Goal: Navigation & Orientation: Find specific page/section

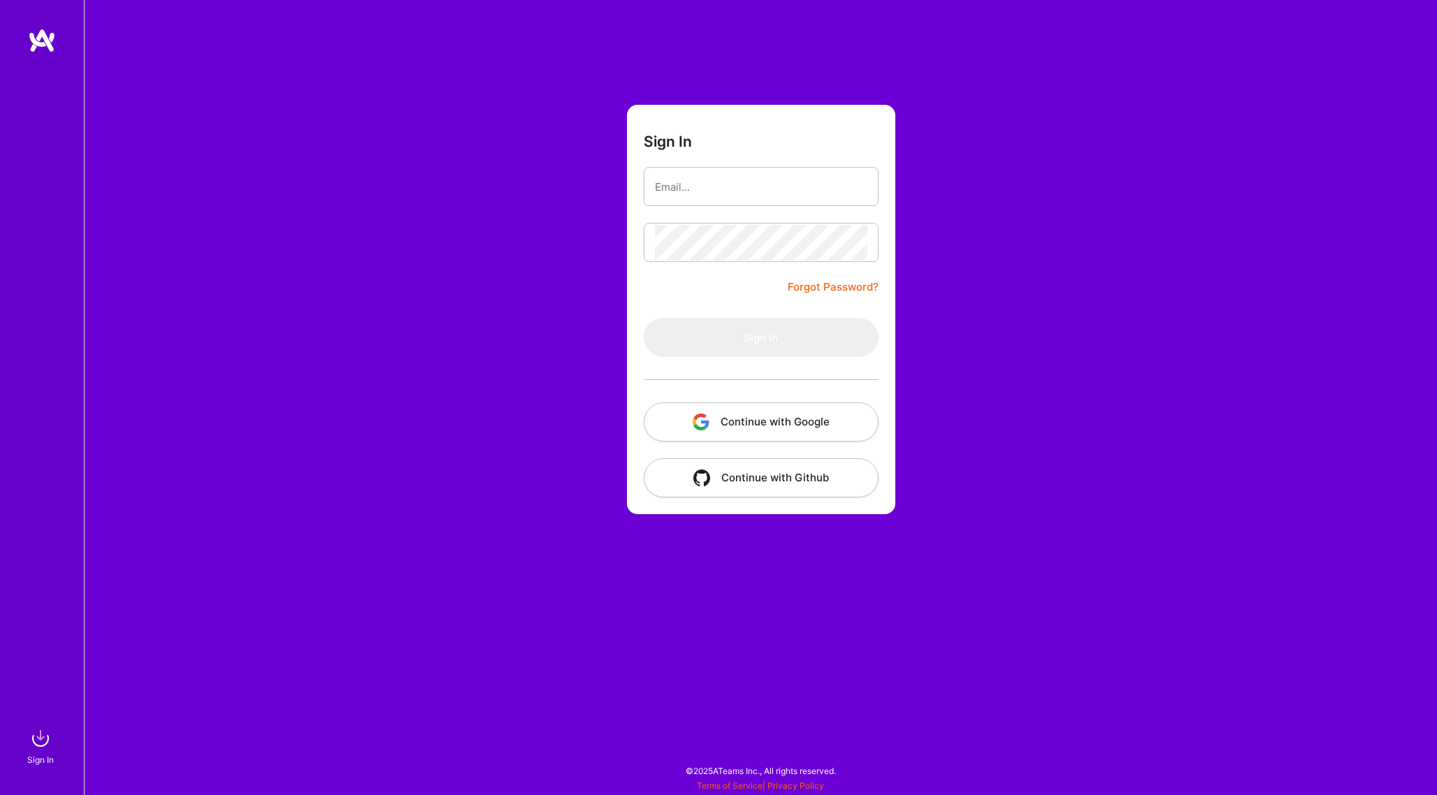
click at [696, 168] on div at bounding box center [761, 186] width 235 height 39
click at [693, 203] on input "email" at bounding box center [761, 187] width 212 height 36
type input "[PERSON_NAME][EMAIL_ADDRESS][DOMAIN_NAME]"
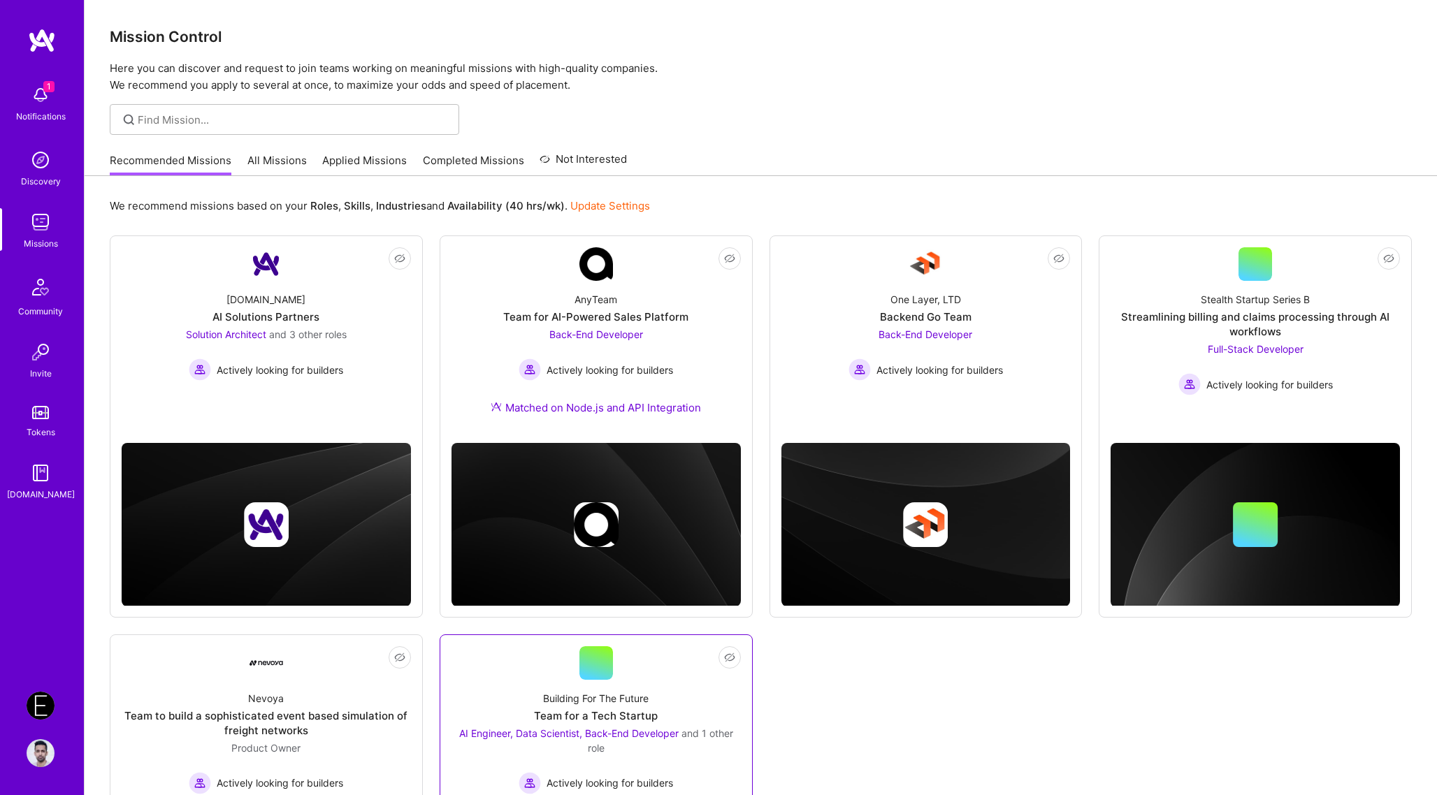
scroll to position [164, 0]
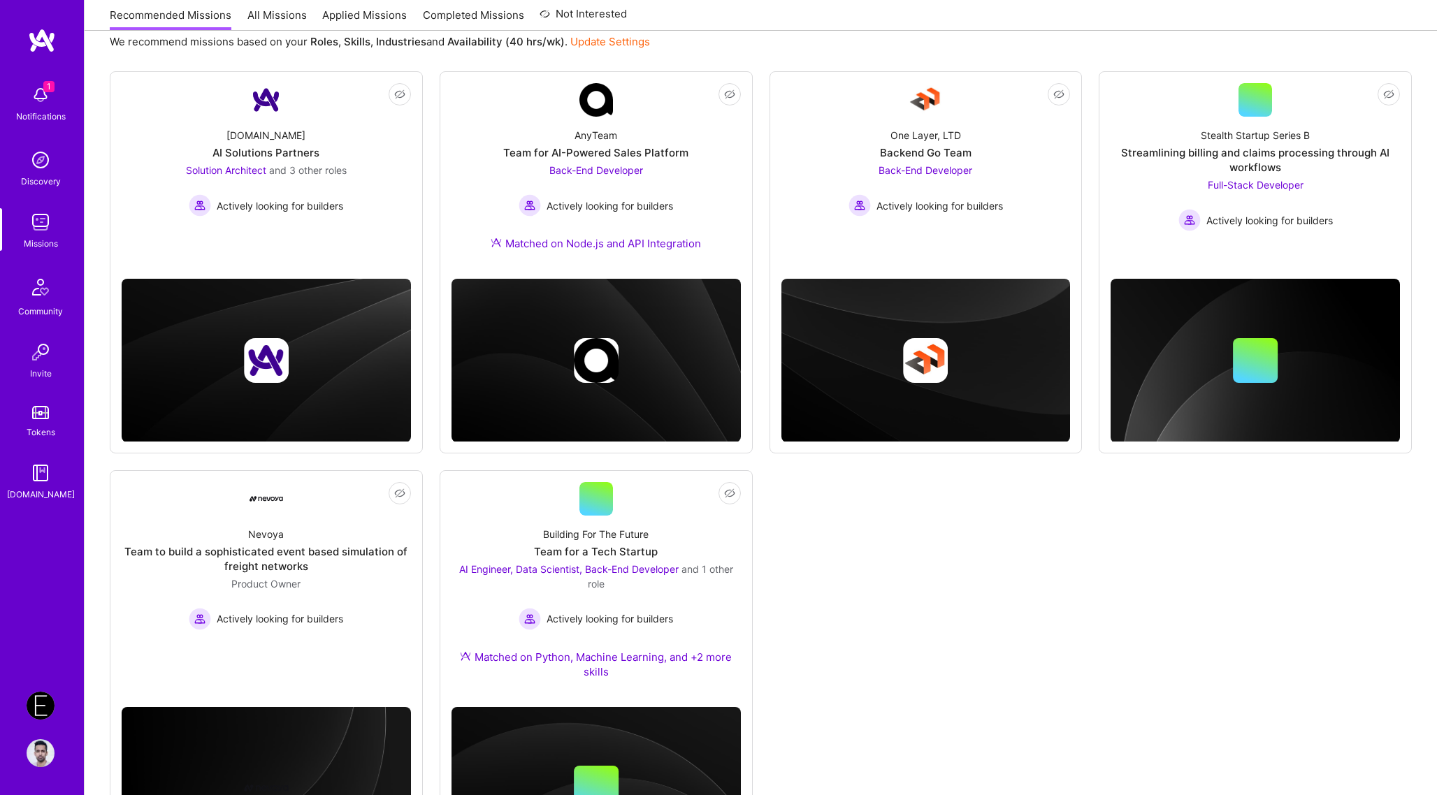
click at [917, 634] on div "Not Interested [DOMAIN_NAME] AI Solutions Partners Solution Architect and 3 oth…" at bounding box center [761, 476] width 1302 height 810
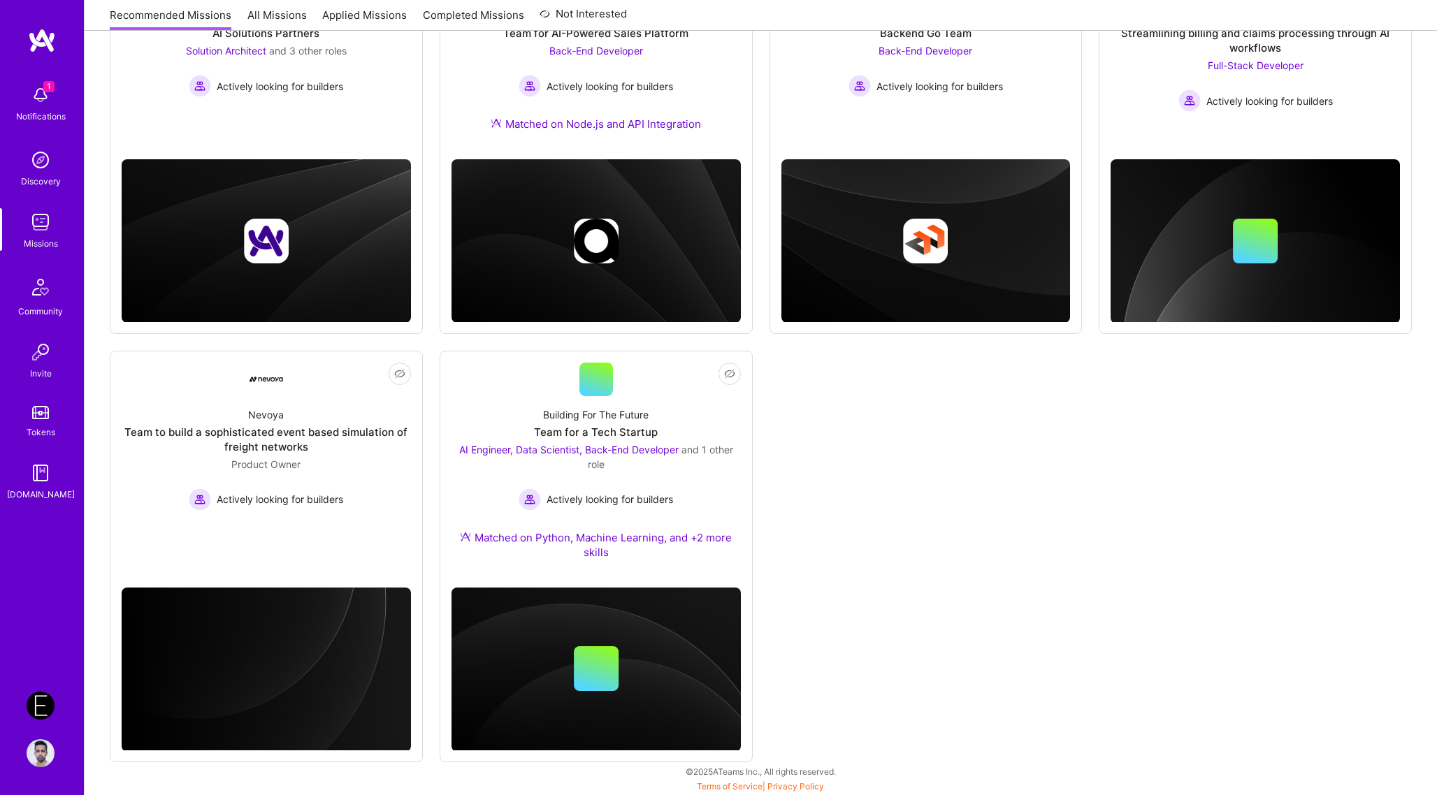
click at [917, 635] on div "Not Interested [DOMAIN_NAME] AI Solutions Partners Solution Architect and 3 oth…" at bounding box center [761, 357] width 1302 height 810
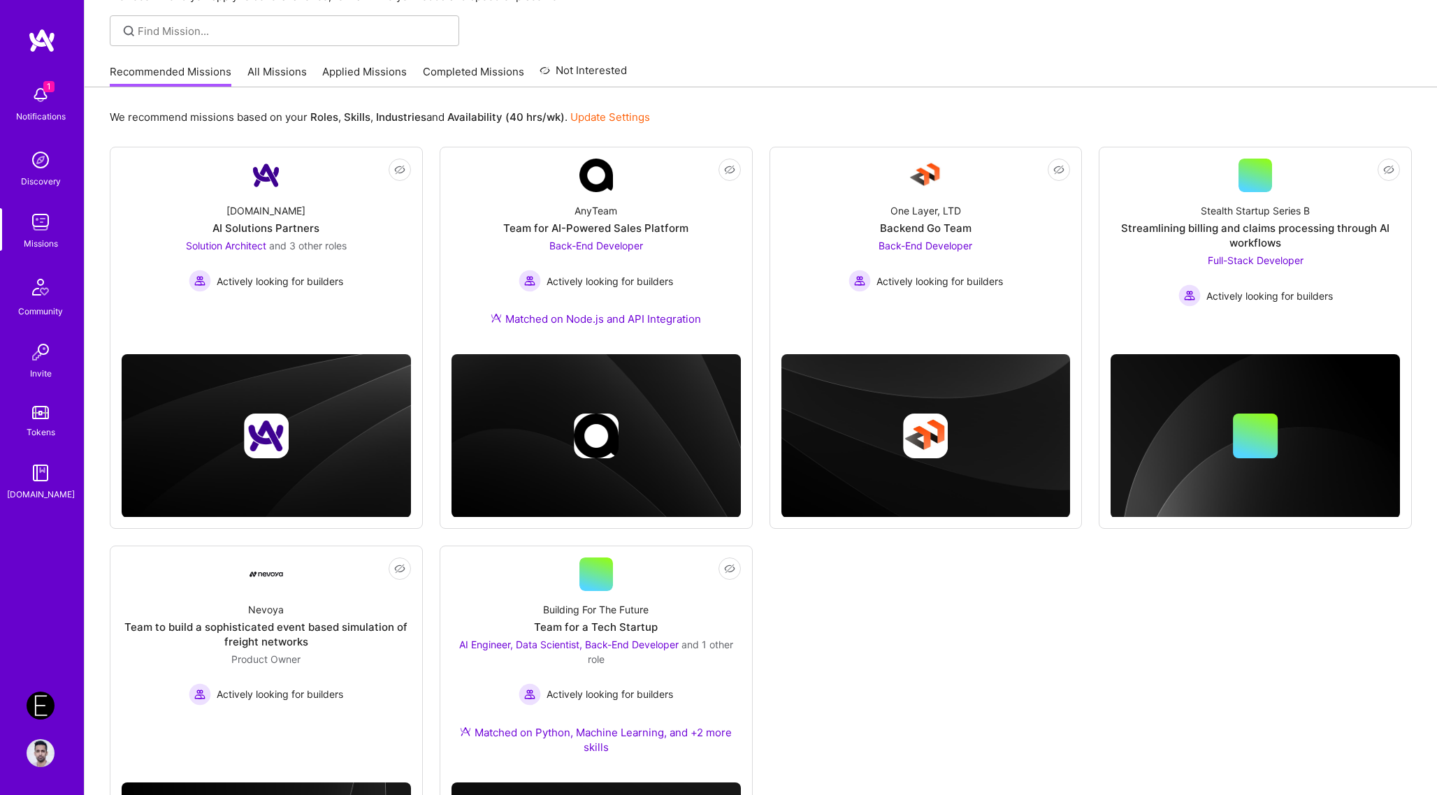
click at [917, 634] on div "Not Interested [DOMAIN_NAME] AI Solutions Partners Solution Architect and 3 oth…" at bounding box center [761, 552] width 1302 height 810
